Goal: Information Seeking & Learning: Learn about a topic

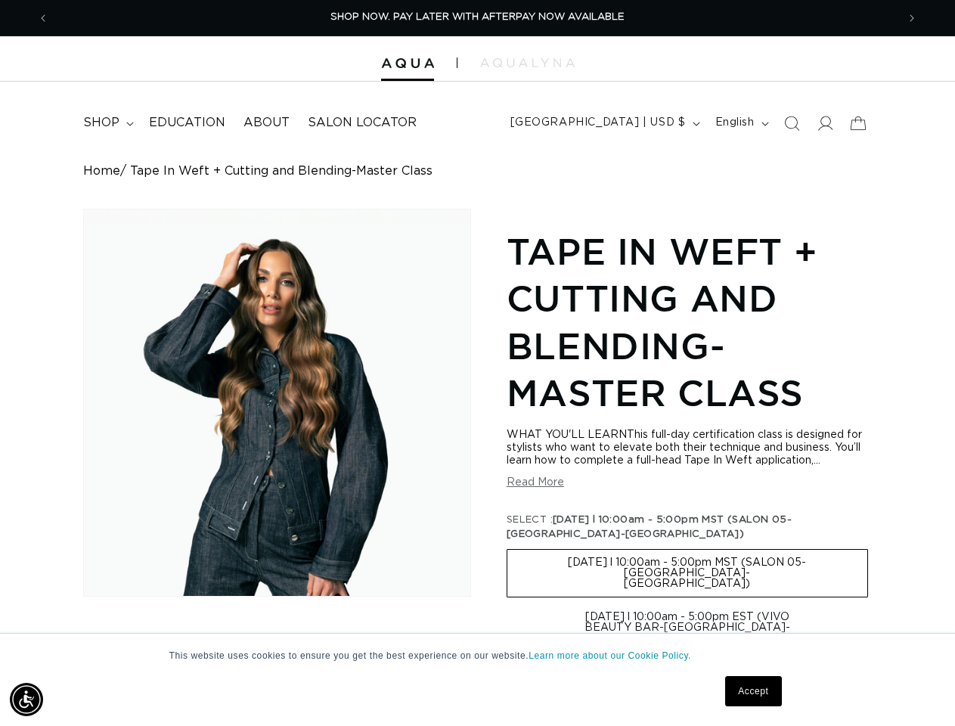
scroll to position [0, 1695]
click at [477, 363] on div "Skip to product information Open media 1 in modal 1 / of 1 Tape In Weft + Cutti…" at bounding box center [477, 647] width 788 height 877
click at [26, 699] on img "Accessibility Menu" at bounding box center [26, 699] width 33 height 33
